Goal: Task Accomplishment & Management: Use online tool/utility

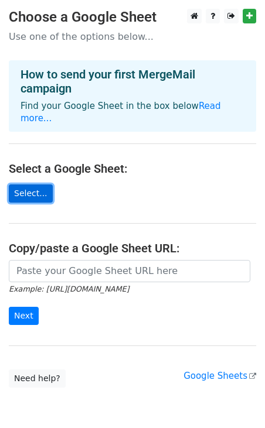
click at [35, 185] on link "Select..." at bounding box center [31, 194] width 44 height 18
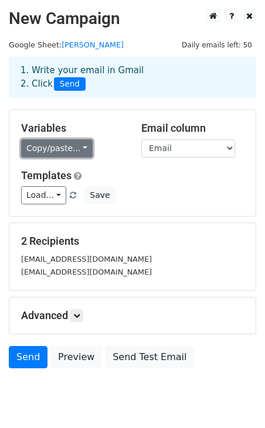
click at [76, 148] on link "Copy/paste..." at bounding box center [57, 148] width 72 height 18
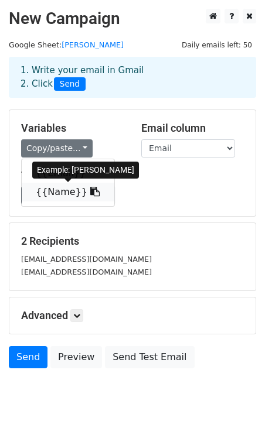
click at [58, 191] on link "{{Name}}" at bounding box center [68, 192] width 93 height 19
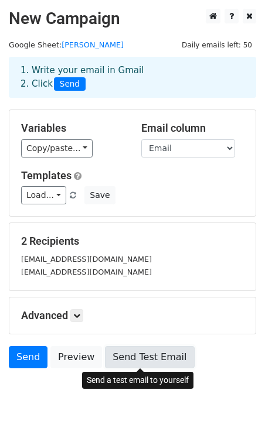
click at [127, 360] on link "Send Test Email" at bounding box center [149, 357] width 89 height 22
click at [133, 360] on link "Send Test Email" at bounding box center [149, 357] width 89 height 22
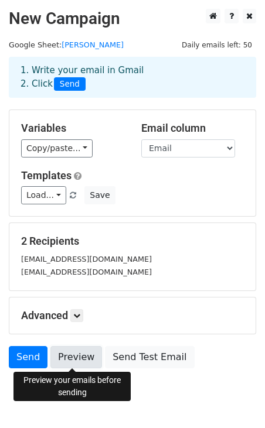
click at [82, 359] on link "Preview" at bounding box center [76, 357] width 52 height 22
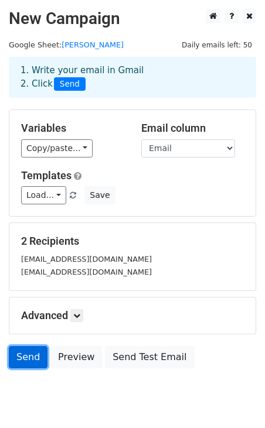
click at [29, 358] on link "Send" at bounding box center [28, 357] width 39 height 22
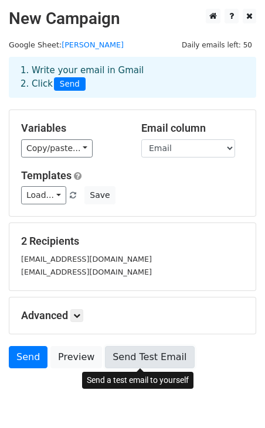
click at [115, 361] on link "Send Test Email" at bounding box center [149, 357] width 89 height 22
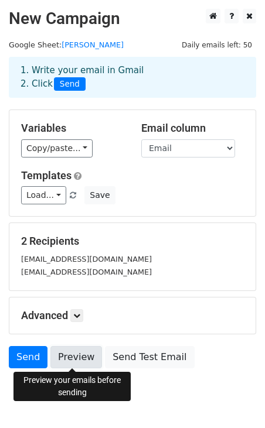
click at [79, 359] on link "Preview" at bounding box center [76, 357] width 52 height 22
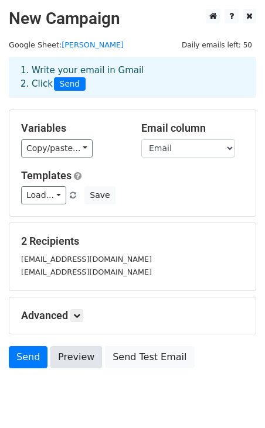
click at [74, 359] on link "Preview" at bounding box center [76, 357] width 52 height 22
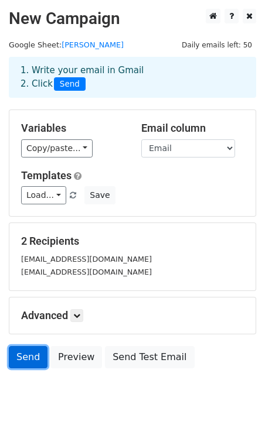
click at [32, 357] on link "Send" at bounding box center [28, 357] width 39 height 22
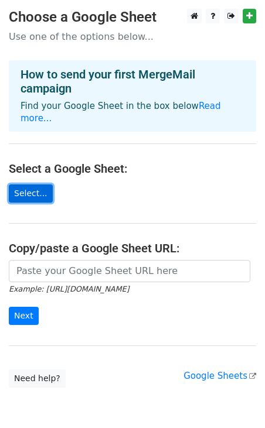
click at [35, 185] on link "Select..." at bounding box center [31, 194] width 44 height 18
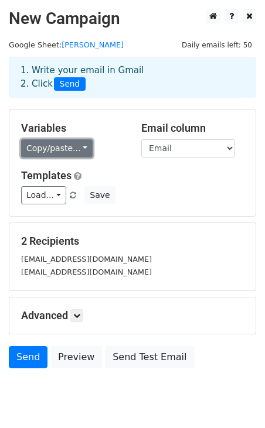
click at [50, 148] on link "Copy/paste..." at bounding box center [57, 148] width 72 height 18
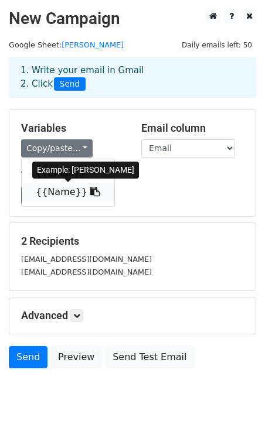
click at [56, 191] on link "{{Name}}" at bounding box center [68, 192] width 93 height 19
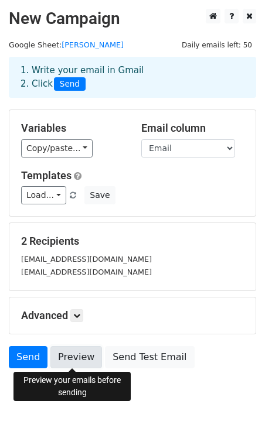
click at [75, 356] on link "Preview" at bounding box center [76, 357] width 52 height 22
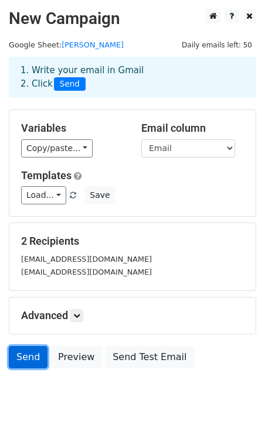
click at [19, 358] on link "Send" at bounding box center [28, 357] width 39 height 22
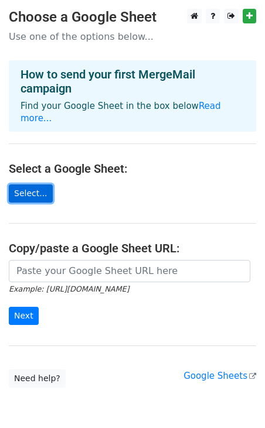
click at [26, 185] on link "Select..." at bounding box center [31, 194] width 44 height 18
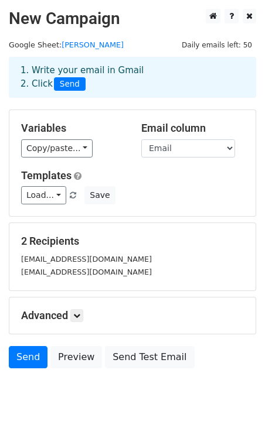
click at [145, 213] on div "Variables Copy/paste... {{Email}} {{Name}} Email column Email Name Templates Lo…" at bounding box center [132, 163] width 246 height 106
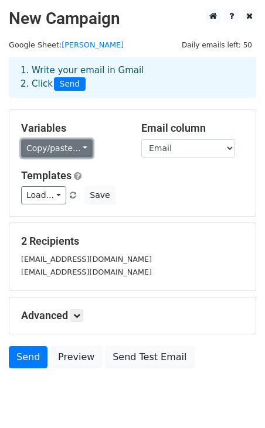
click at [75, 151] on link "Copy/paste..." at bounding box center [57, 148] width 72 height 18
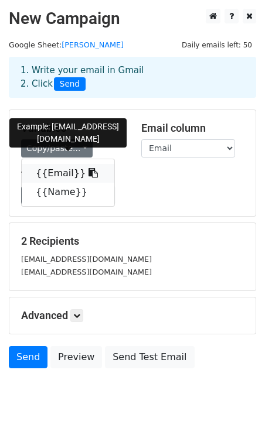
click at [69, 172] on link "{{Email}}" at bounding box center [68, 173] width 93 height 19
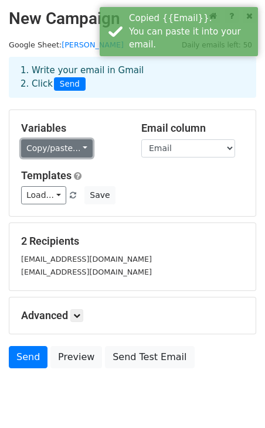
click at [57, 151] on link "Copy/paste..." at bounding box center [57, 148] width 72 height 18
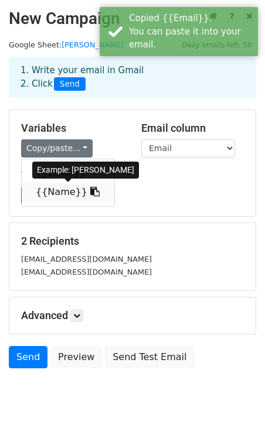
click at [49, 193] on link "{{Name}}" at bounding box center [68, 192] width 93 height 19
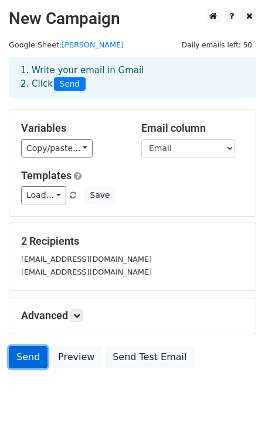
click at [32, 356] on link "Send" at bounding box center [28, 357] width 39 height 22
